Goal: Use online tool/utility: Utilize a website feature to perform a specific function

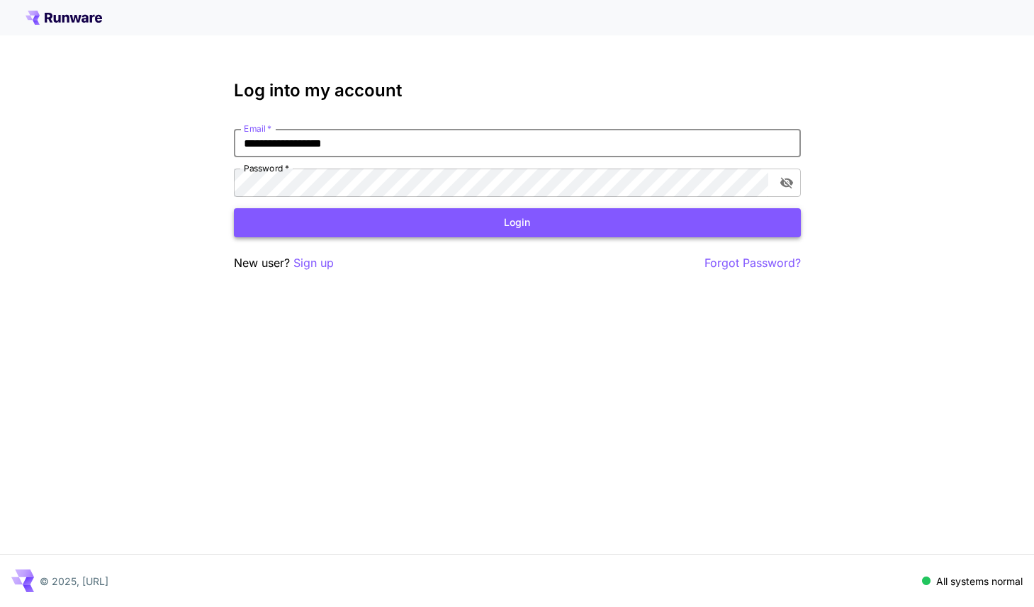
click at [500, 223] on button "Login" at bounding box center [517, 222] width 567 height 29
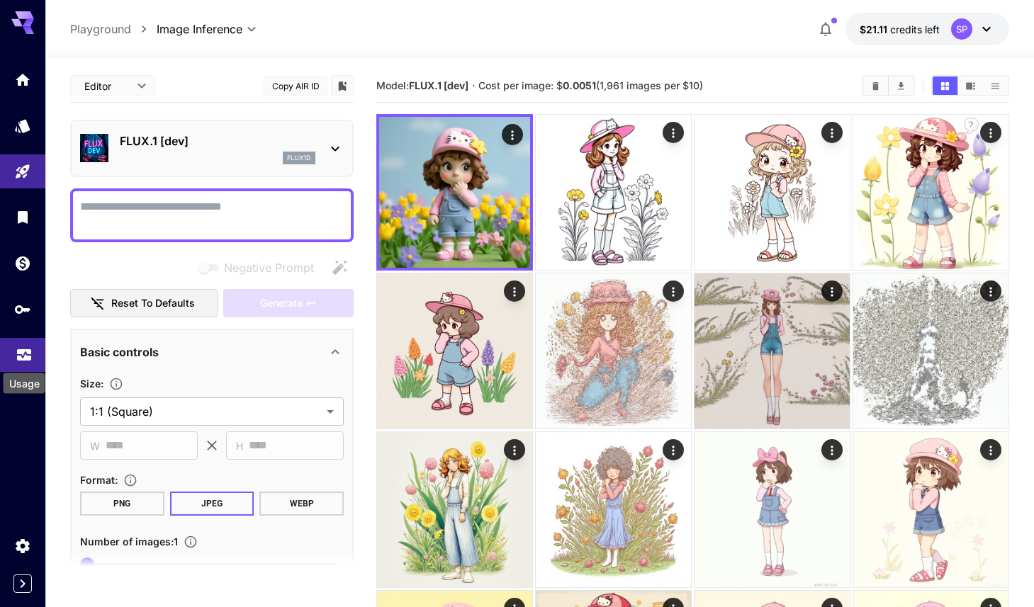
click at [18, 352] on icon "Usage" at bounding box center [24, 348] width 14 height 7
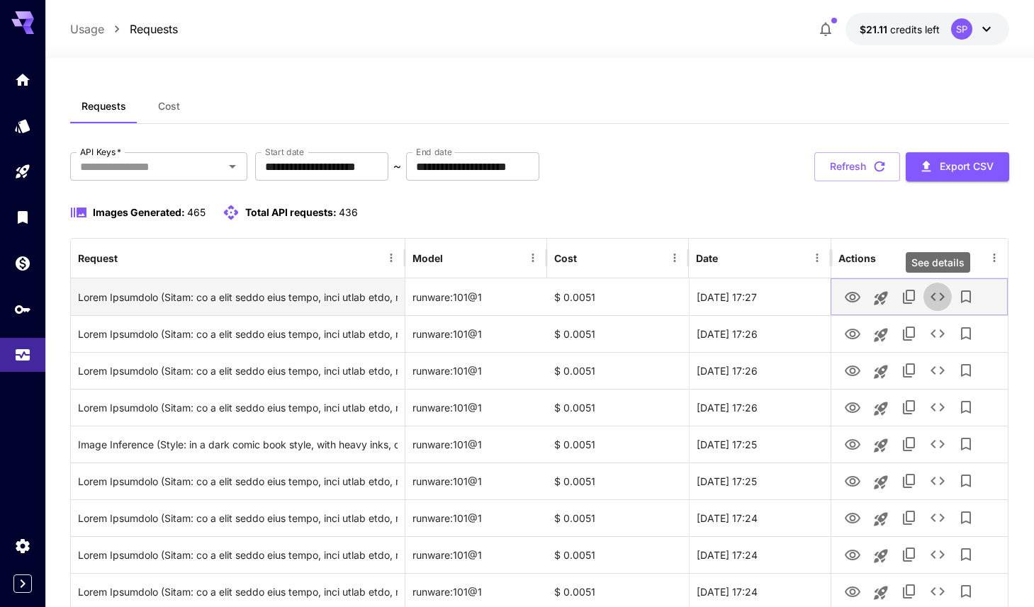
click at [940, 298] on icon "See details" at bounding box center [937, 296] width 17 height 17
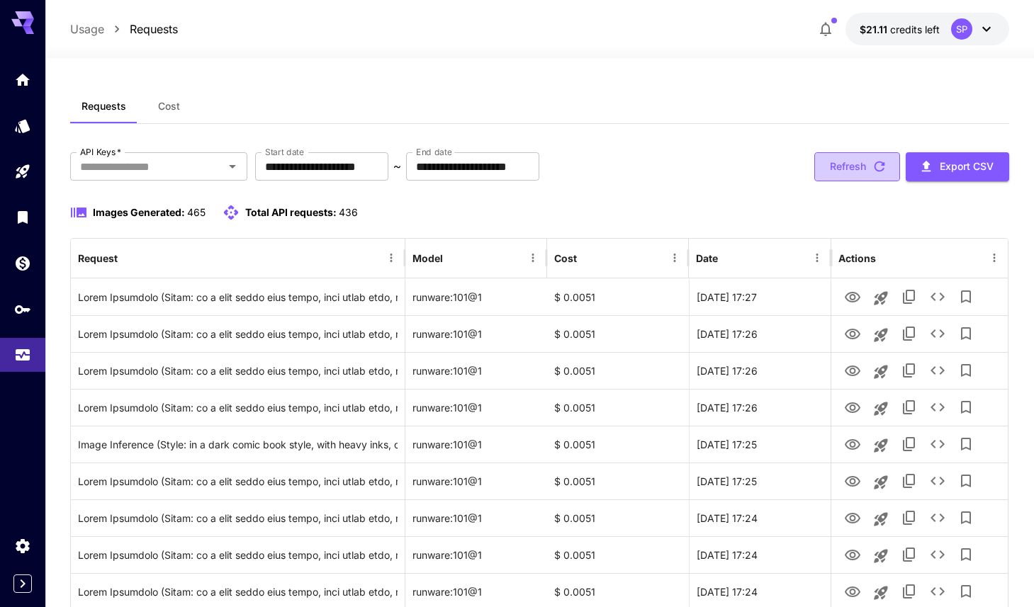
click at [843, 162] on button "Refresh" at bounding box center [857, 166] width 86 height 29
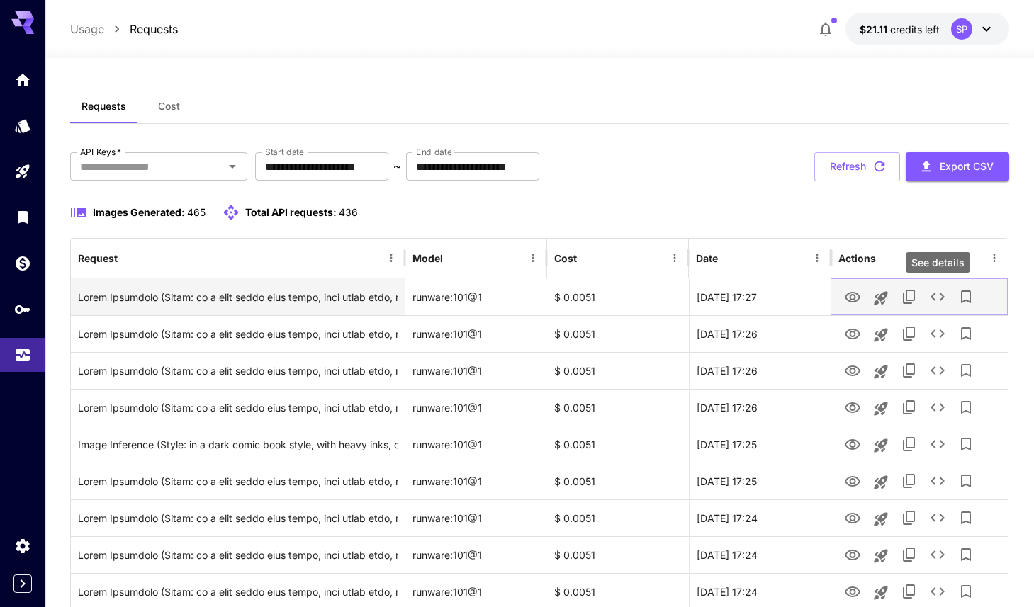
click at [940, 300] on icon "See details" at bounding box center [937, 296] width 17 height 17
click at [849, 300] on icon "View Image" at bounding box center [852, 297] width 17 height 17
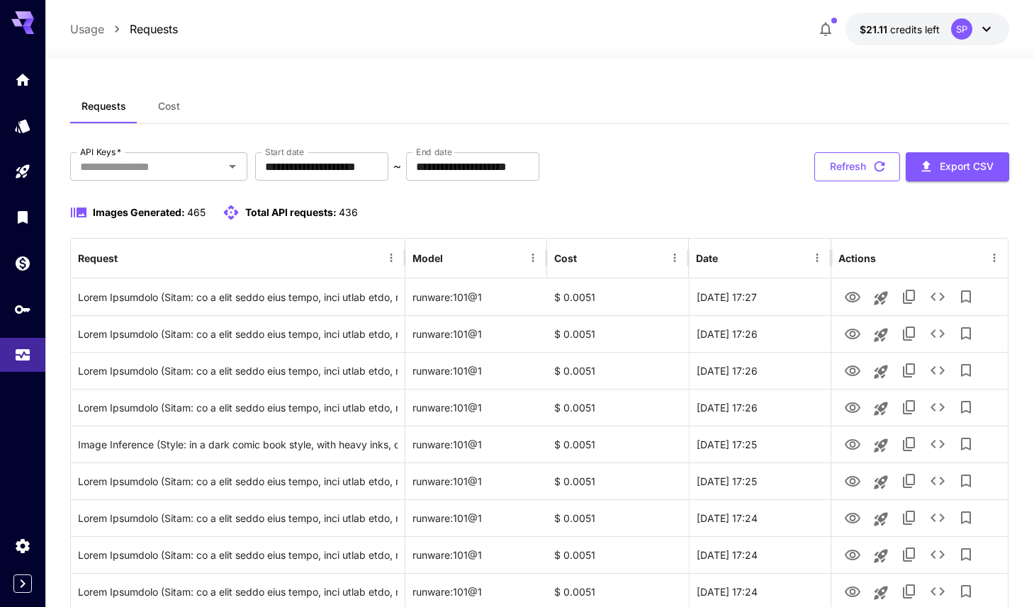
click at [840, 162] on button "Refresh" at bounding box center [857, 166] width 86 height 29
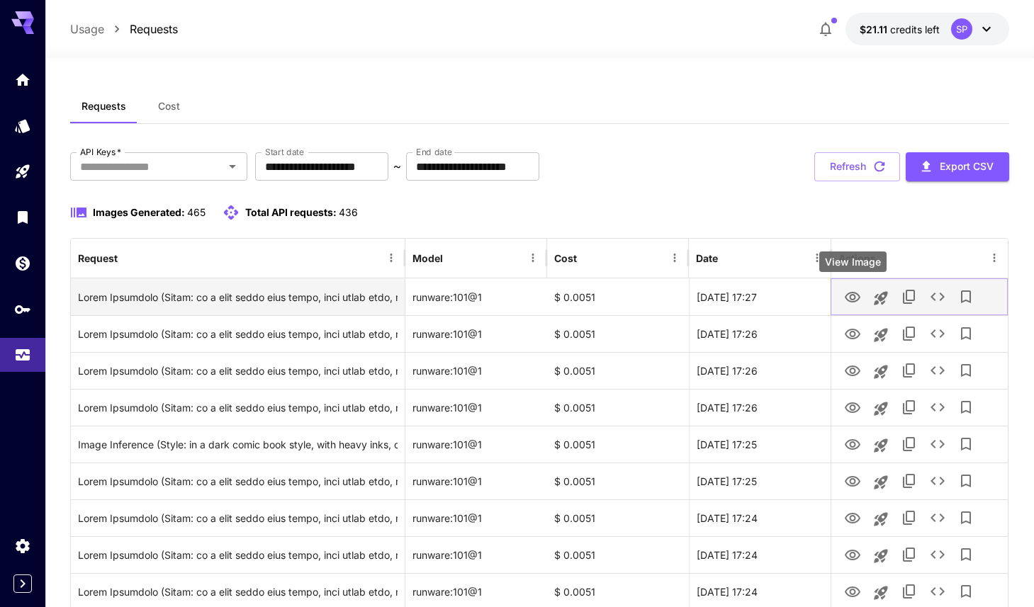
click at [851, 294] on icon "View Image" at bounding box center [853, 297] width 16 height 11
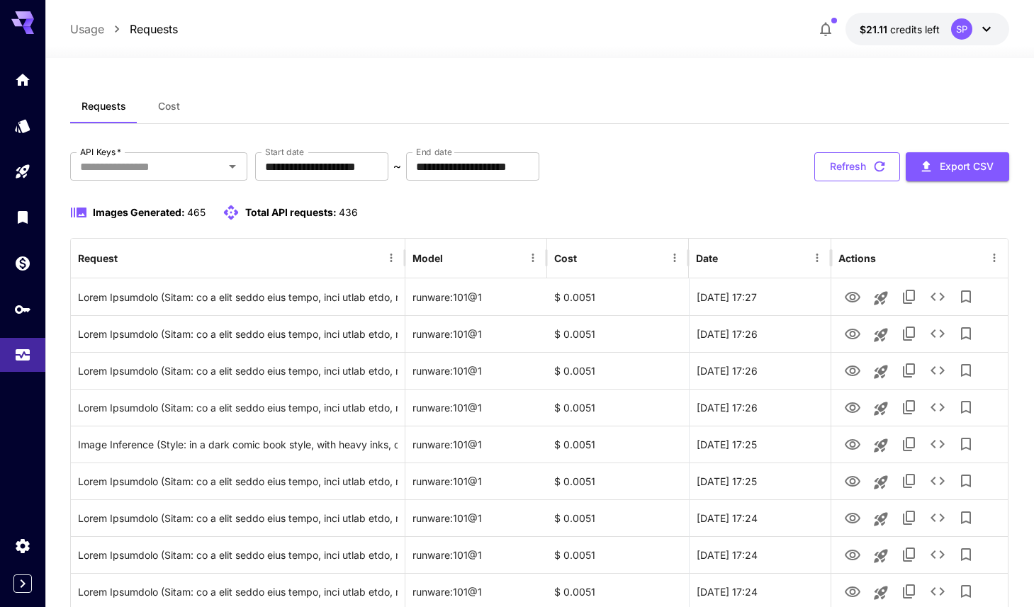
click at [848, 167] on button "Refresh" at bounding box center [857, 166] width 86 height 29
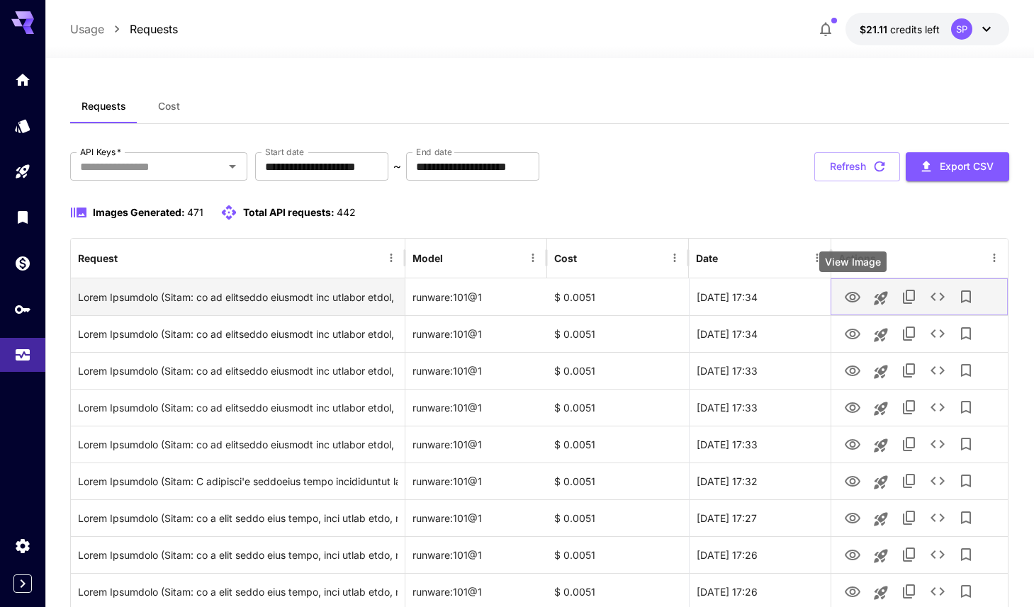
click at [855, 299] on icon "View Image" at bounding box center [853, 297] width 16 height 11
click at [935, 300] on icon "See details" at bounding box center [937, 296] width 17 height 17
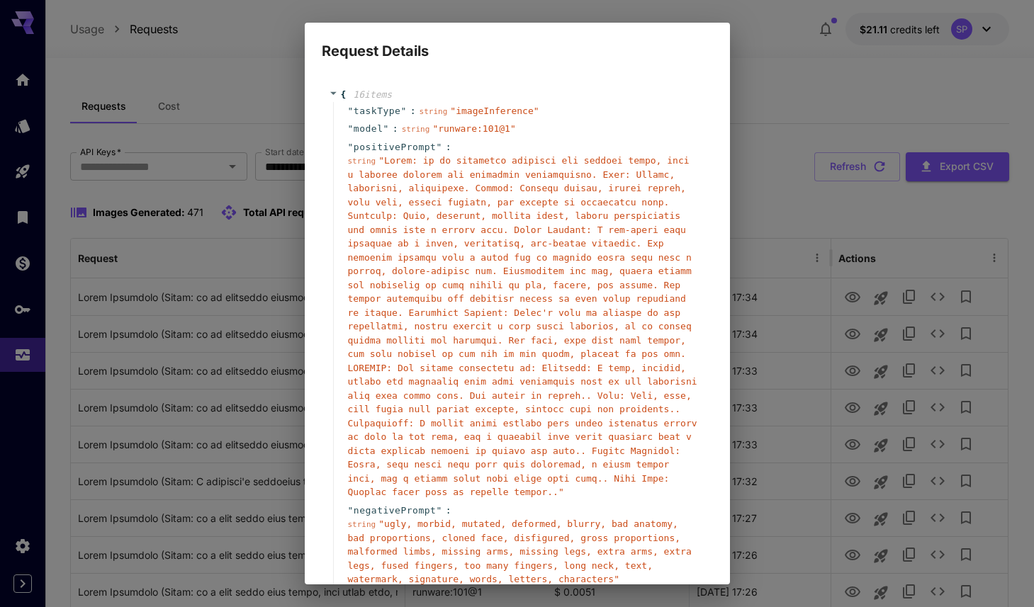
click at [383, 146] on span "positivePrompt" at bounding box center [395, 147] width 83 height 14
click at [384, 143] on span "positivePrompt" at bounding box center [395, 147] width 83 height 14
copy span "positivePrompt"
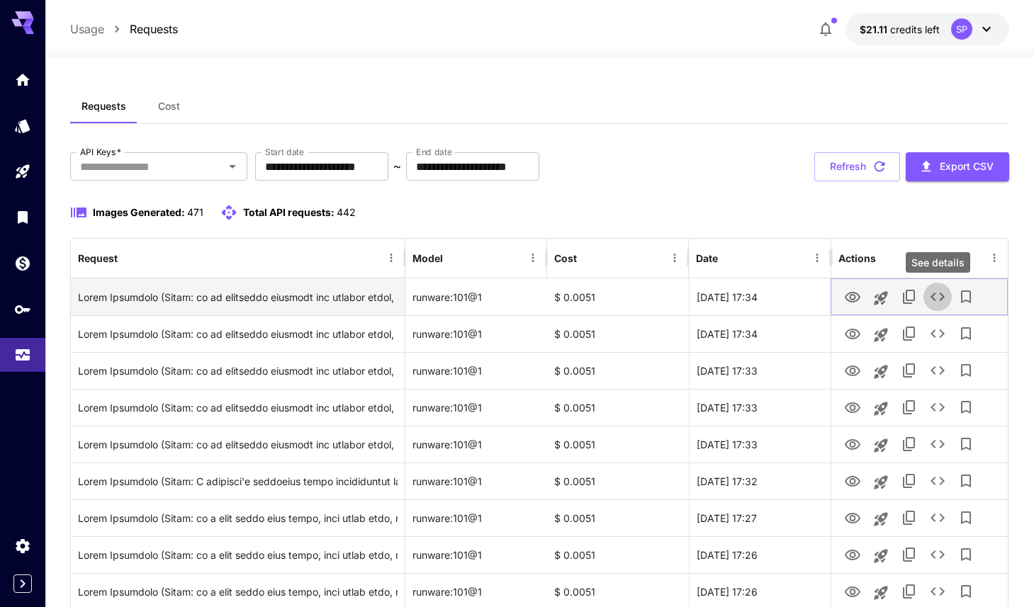
click at [942, 296] on icon "See details" at bounding box center [937, 297] width 14 height 9
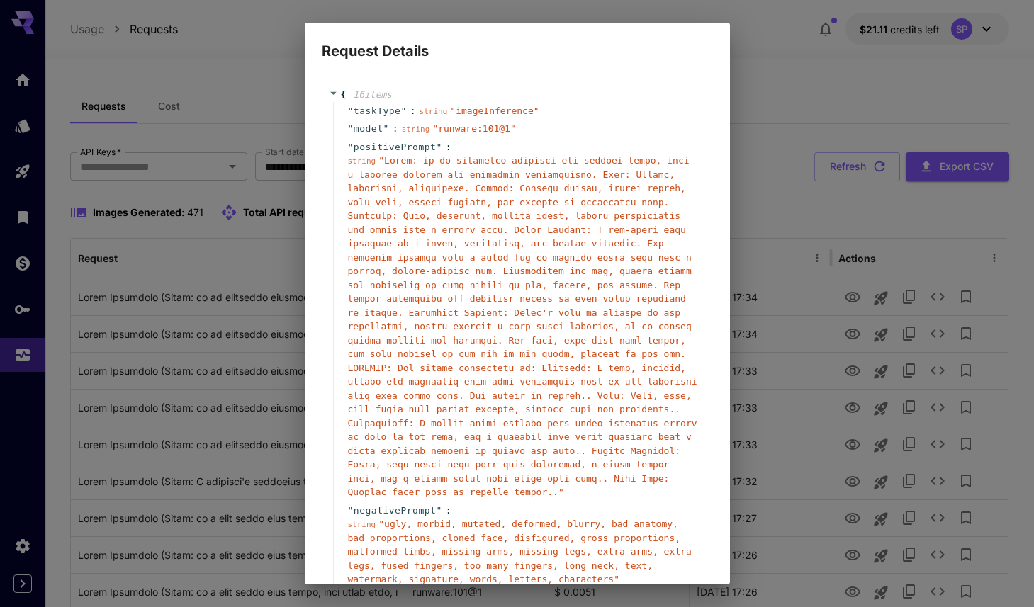
click at [574, 283] on span "" "" at bounding box center [522, 326] width 349 height 342
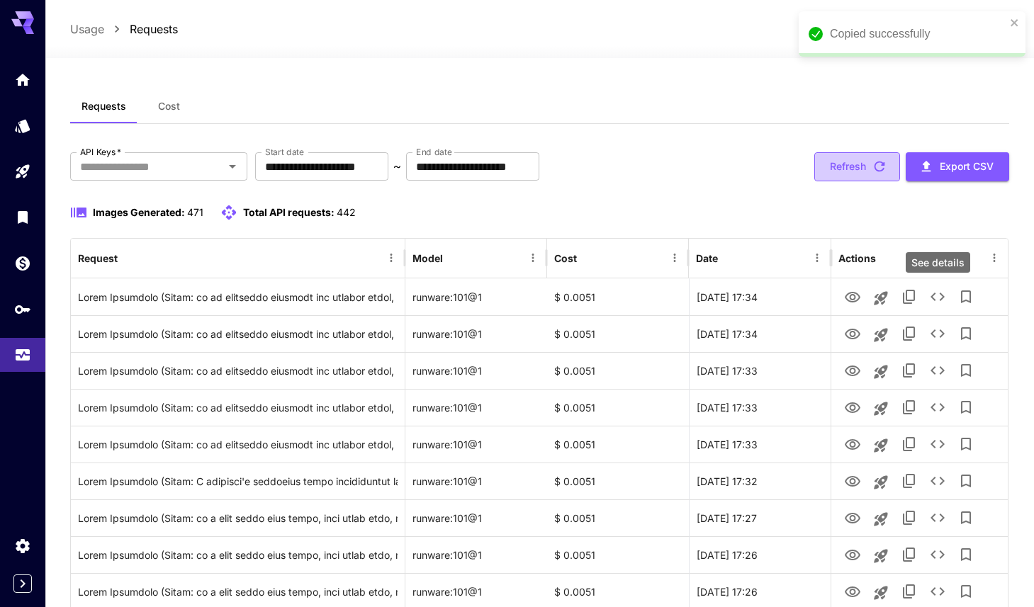
click at [867, 175] on button "Refresh" at bounding box center [857, 166] width 86 height 29
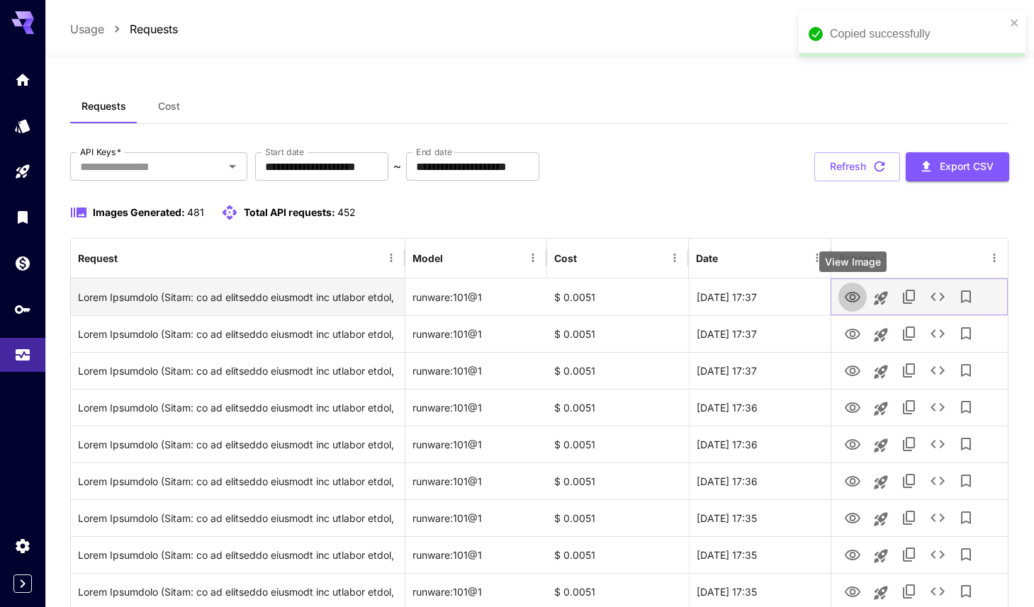
click at [855, 298] on icon "View Image" at bounding box center [852, 297] width 17 height 17
